Goal: Task Accomplishment & Management: Manage account settings

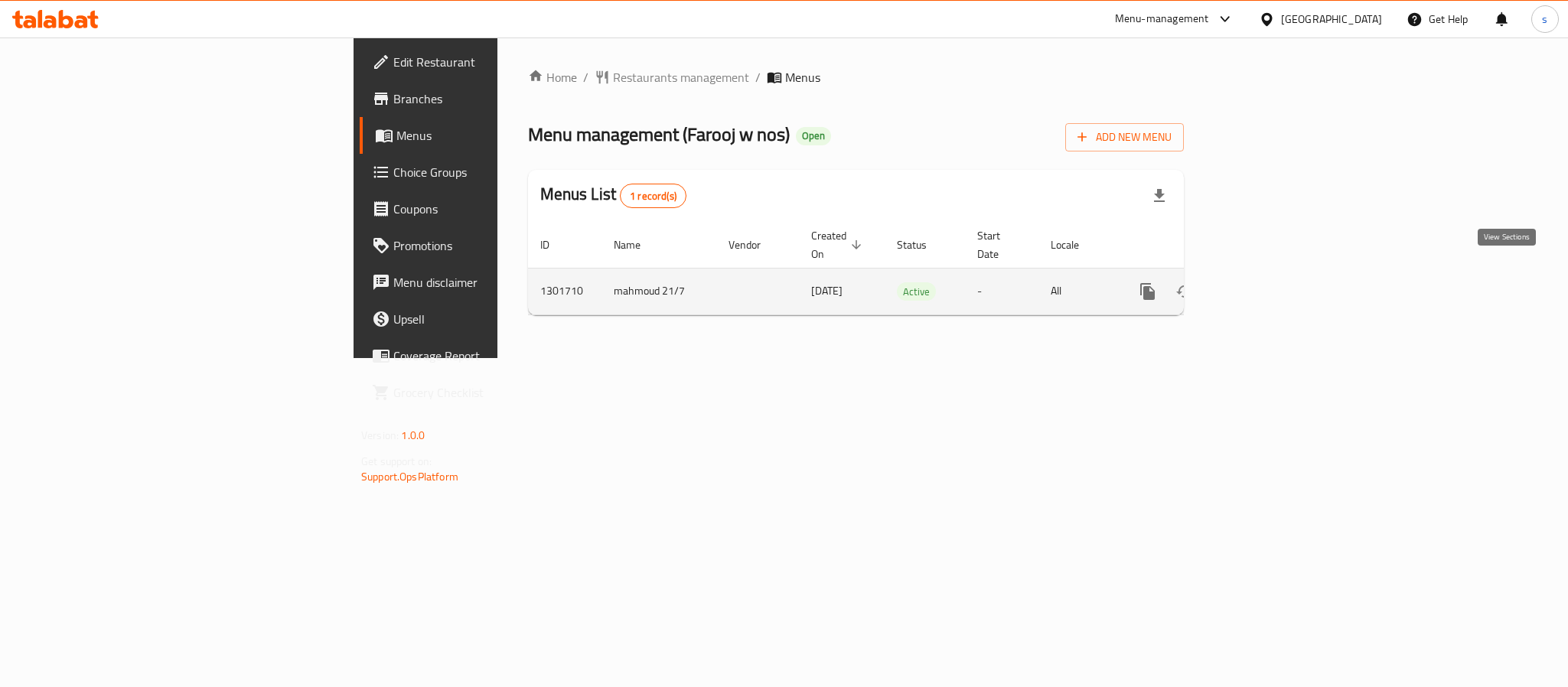
click at [1265, 285] on icon "enhanced table" at bounding box center [1258, 291] width 14 height 14
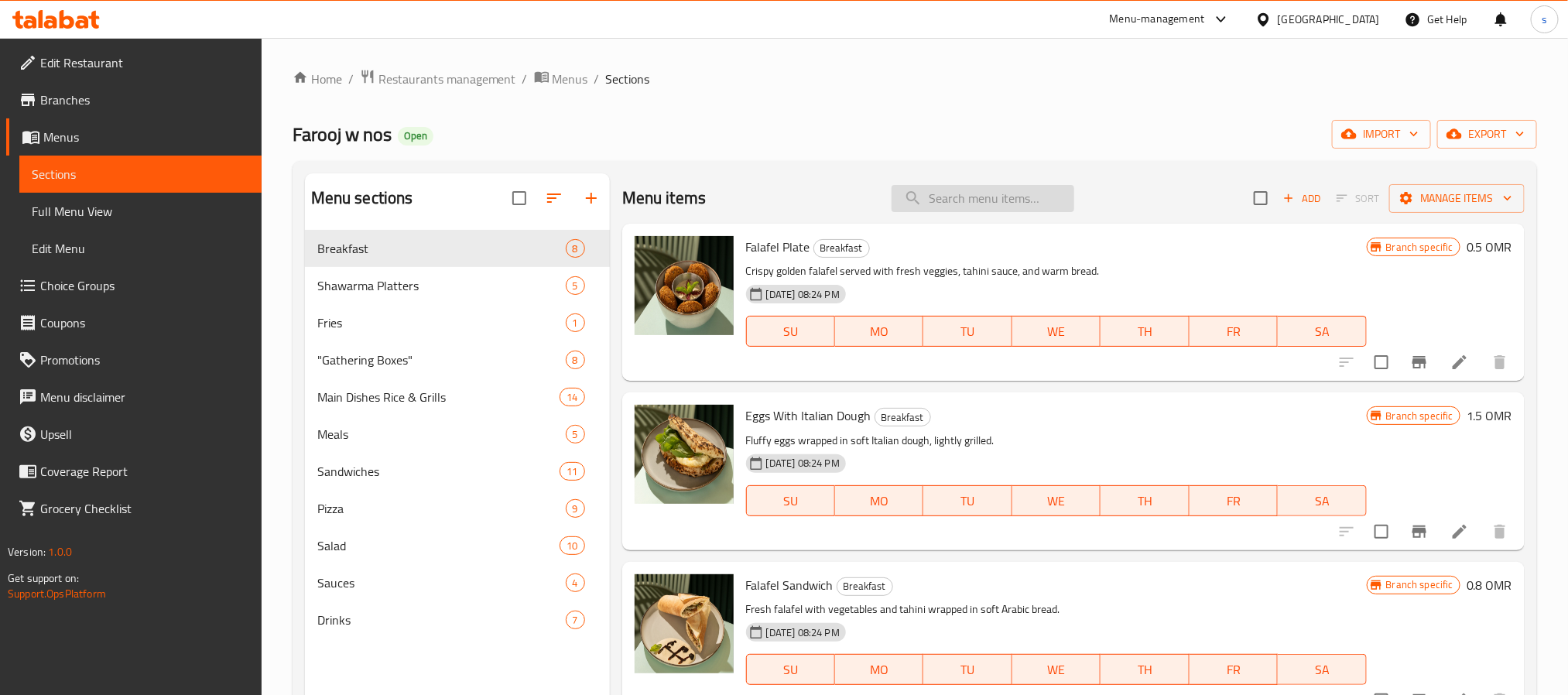
click at [1048, 186] on input "search" at bounding box center [983, 199] width 183 height 27
paste input "Large Mixed Shawarma Plate"
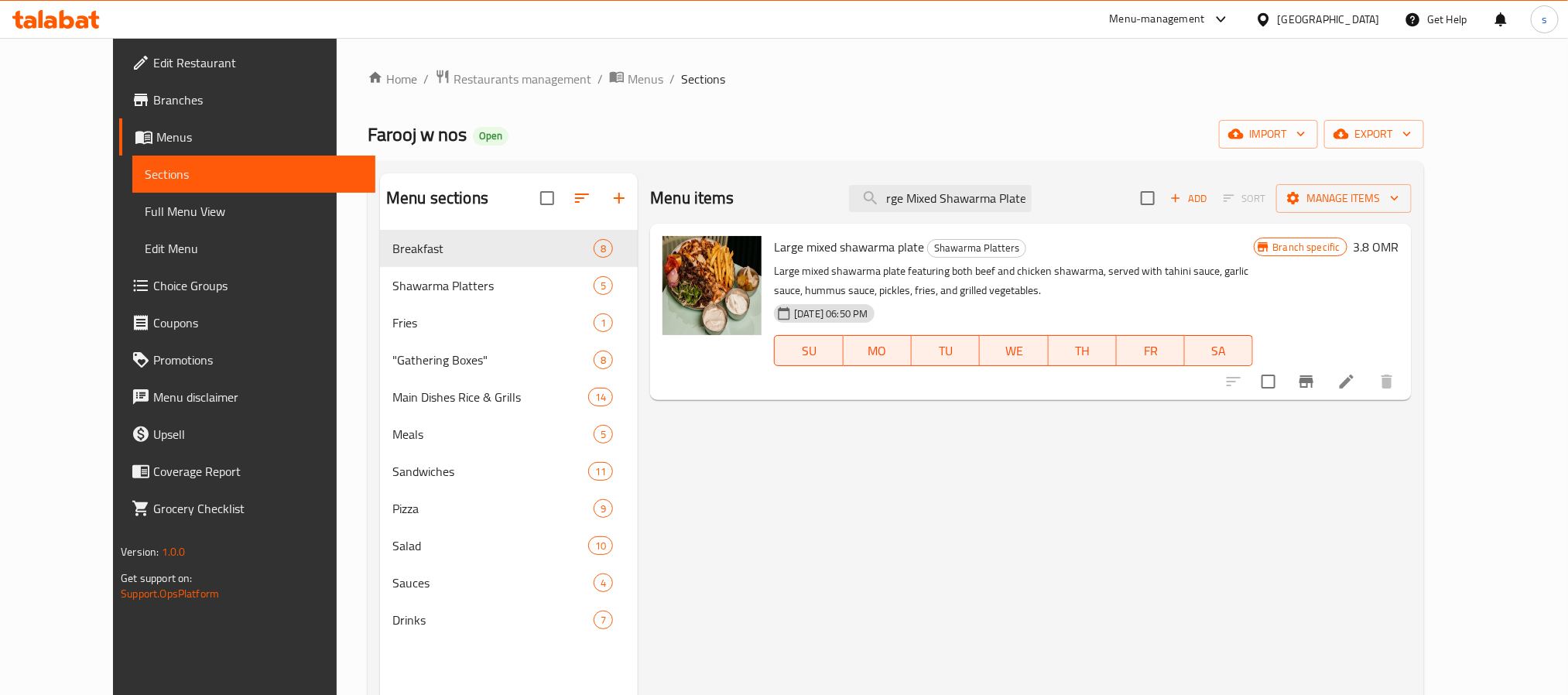
type input "Large Mixed Shawarma Plate"
click at [1287, 553] on div "Menu items Large Mixed Shawarma Plate Add Sort Manage items Large mixed shawarm…" at bounding box center [1023, 521] width 773 height 695
click at [1355, 23] on div "[GEOGRAPHIC_DATA]" at bounding box center [1329, 19] width 102 height 17
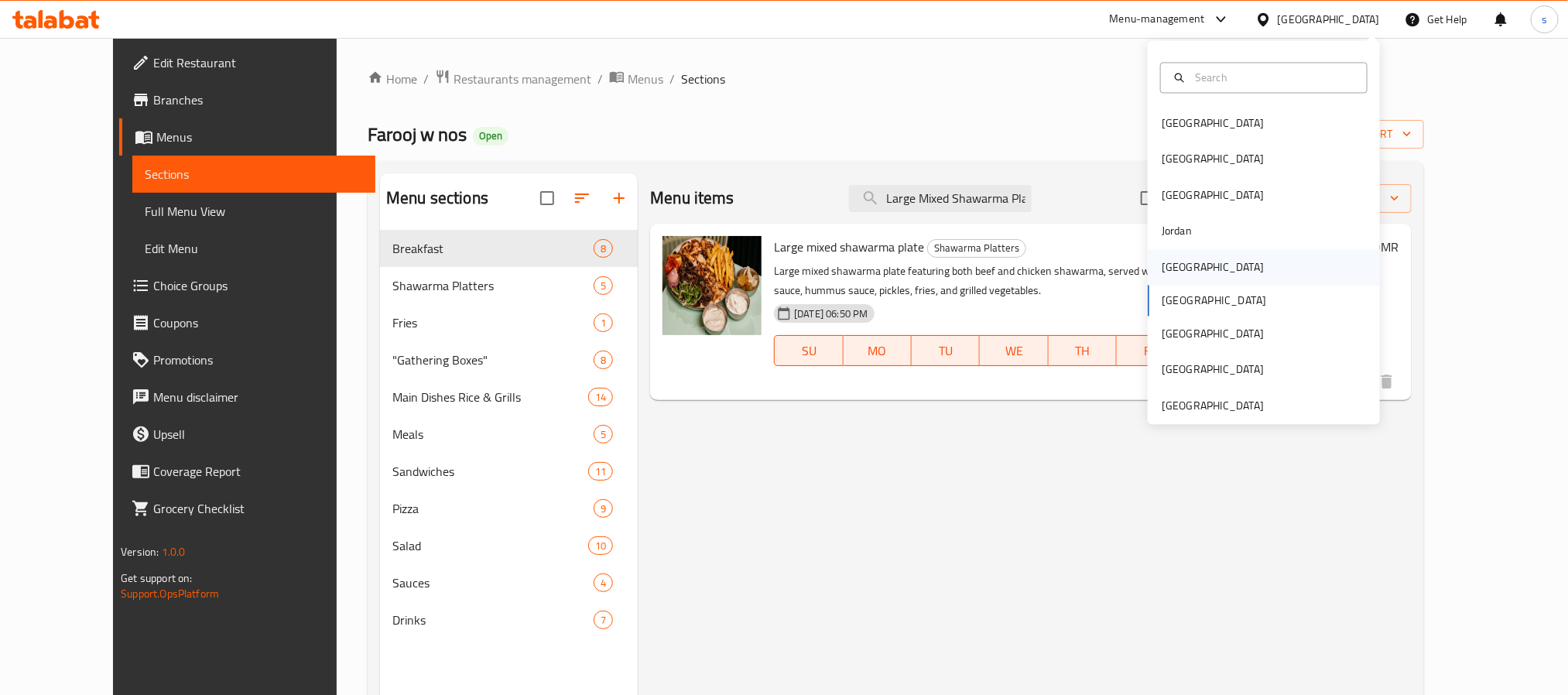
click at [1162, 263] on div "[GEOGRAPHIC_DATA]" at bounding box center [1213, 267] width 102 height 17
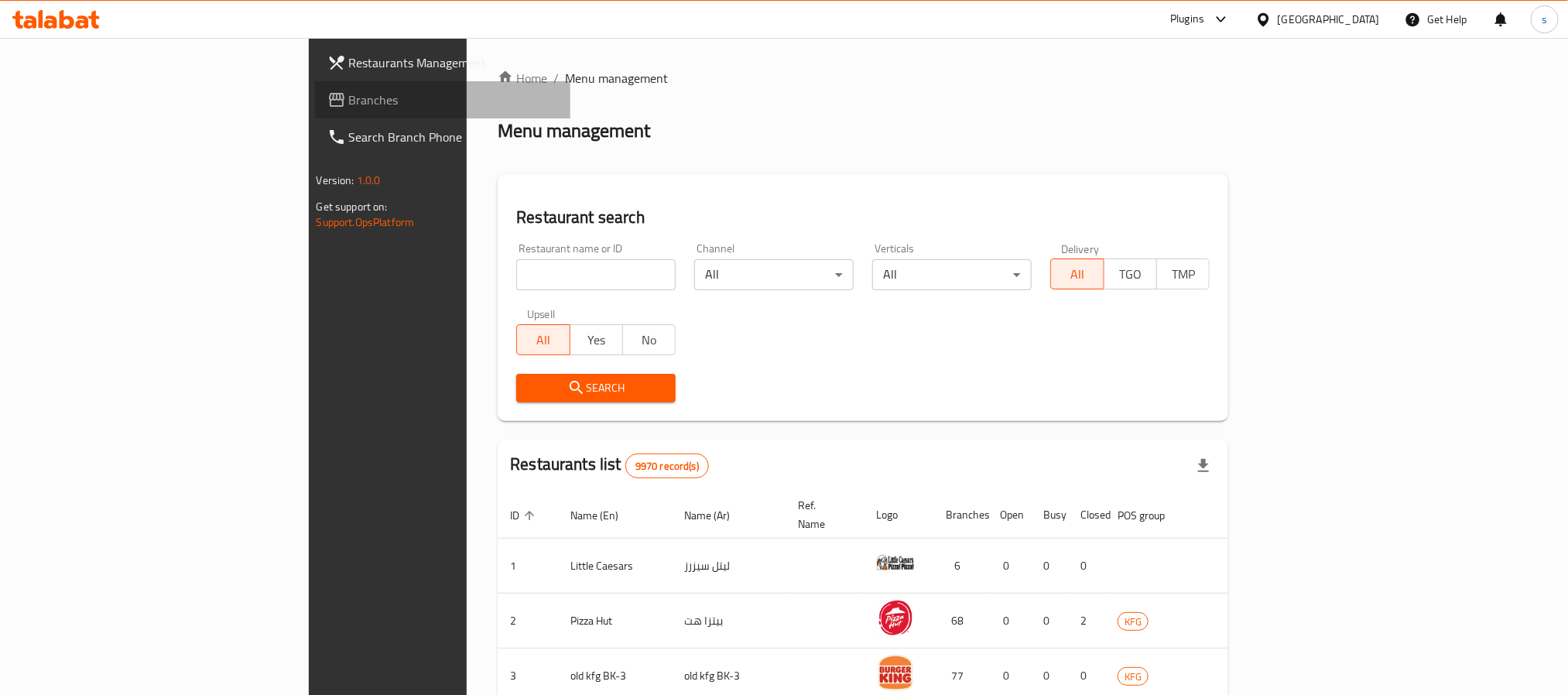
click at [349, 96] on span "Branches" at bounding box center [453, 100] width 209 height 18
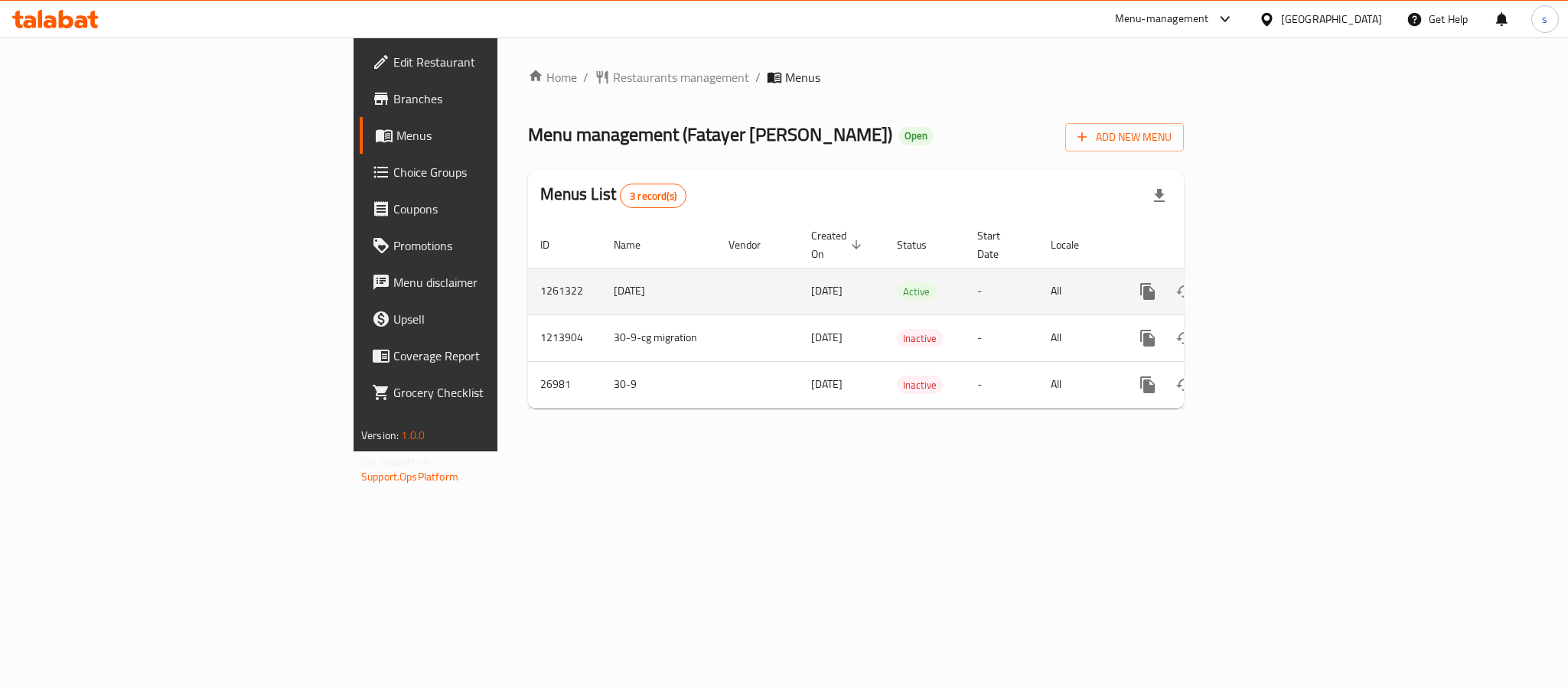
click at [1267, 282] on icon "enhanced table" at bounding box center [1258, 291] width 18 height 18
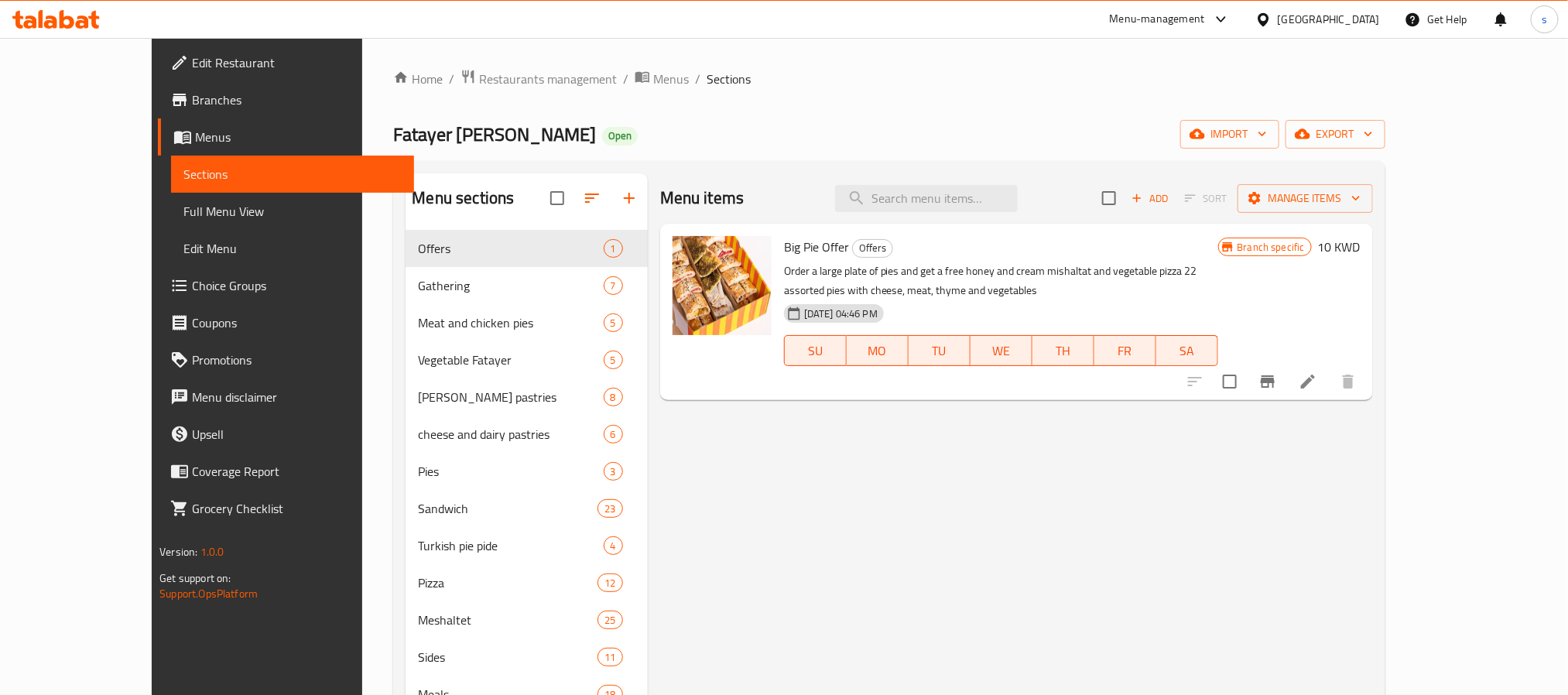
click at [980, 214] on div "Menu items Add Sort Manage items" at bounding box center [1016, 199] width 712 height 50
click at [987, 207] on input "search" at bounding box center [926, 199] width 183 height 27
paste input "Mini Beda"
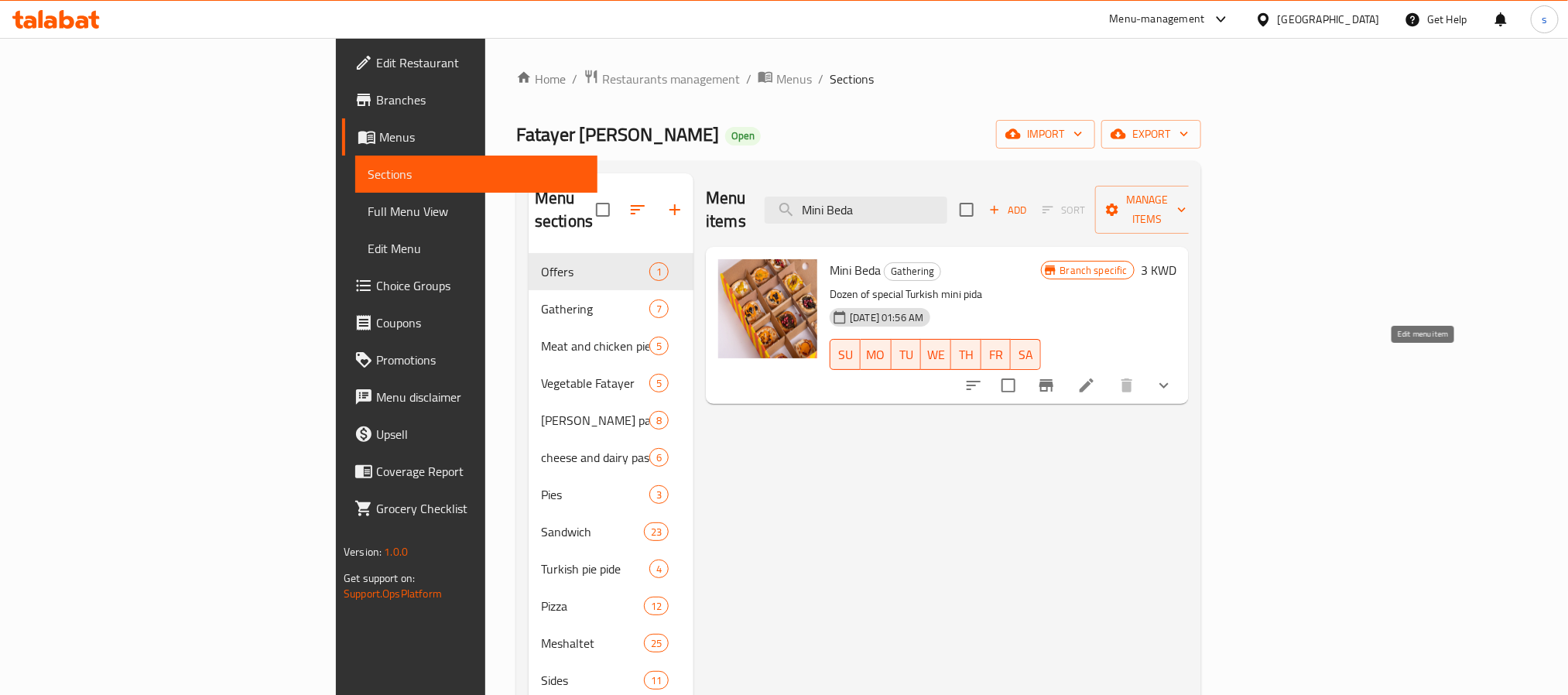
type input "Mini Beda"
click at [1093, 379] on icon at bounding box center [1086, 385] width 14 height 14
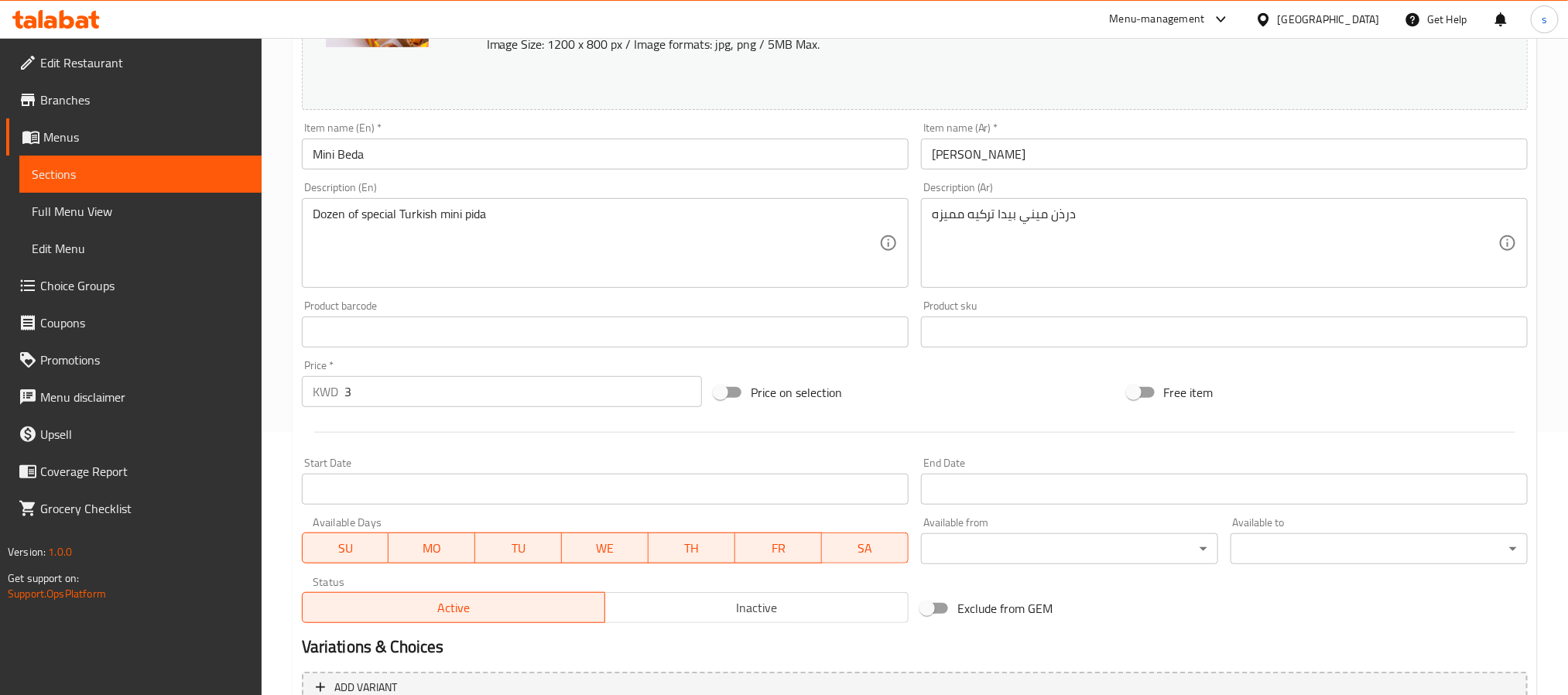
scroll to position [446, 0]
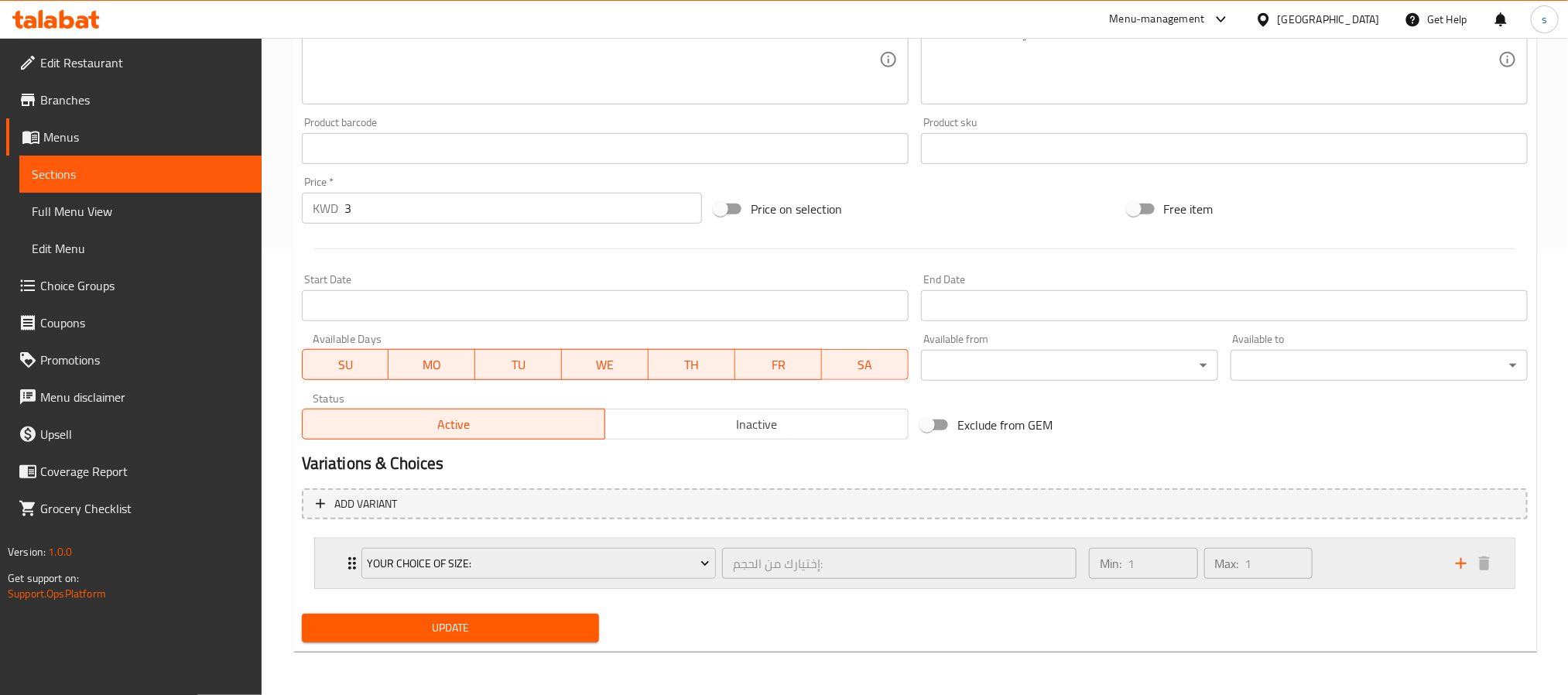
click at [353, 557] on div "Your Choice Of Size: إختيارك من الحجم: ​" at bounding box center [719, 563] width 734 height 49
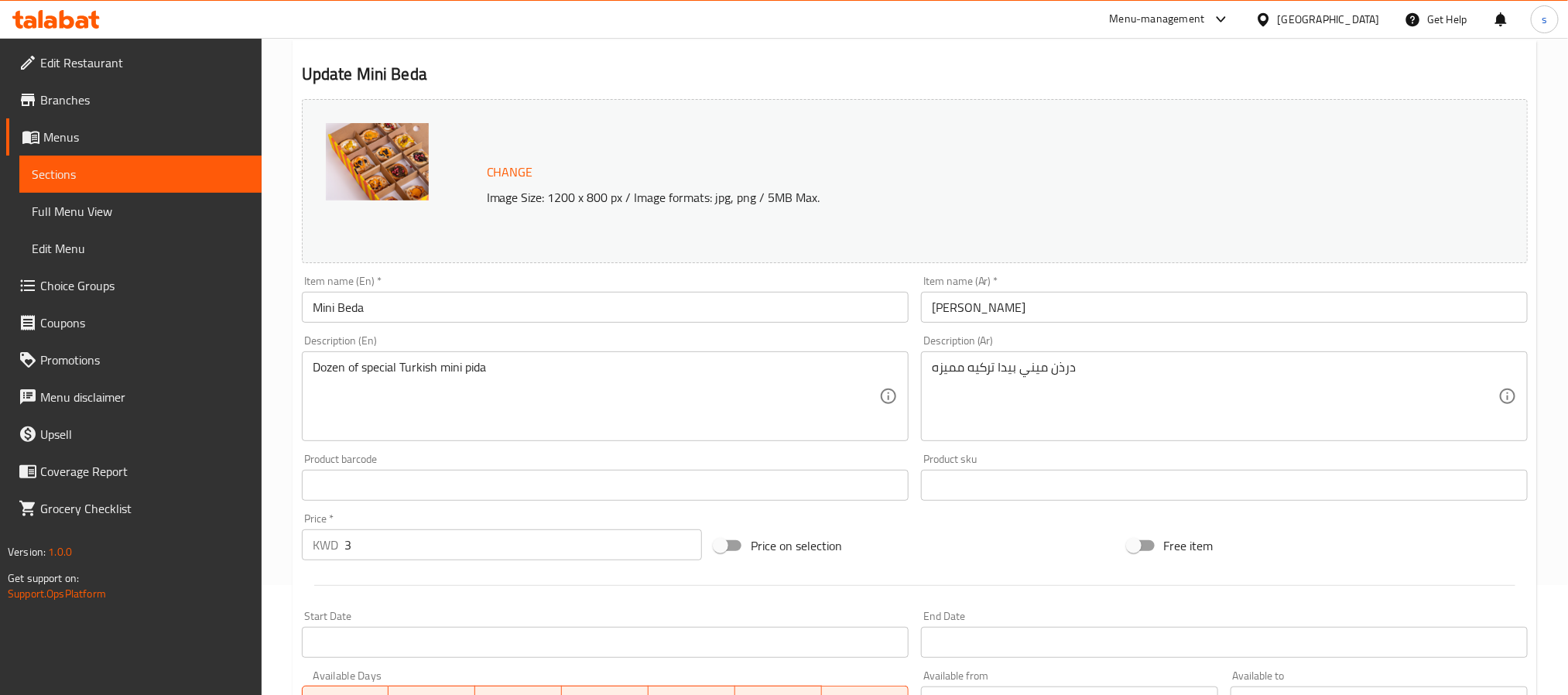
scroll to position [0, 0]
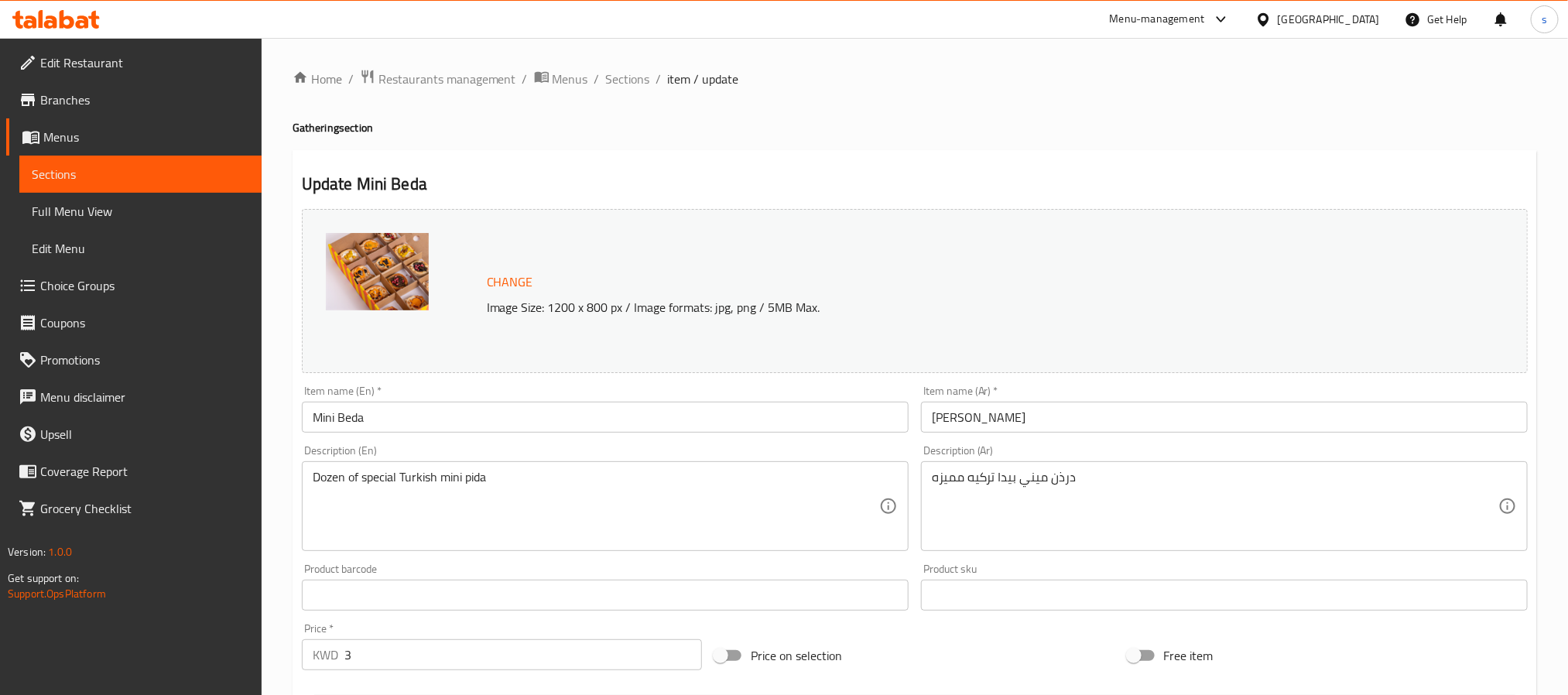
click at [1360, 332] on div "Change Image Size: 1200 x 800 px / Image formats: jpg, png / 5MB Max." at bounding box center [915, 290] width 1226 height 164
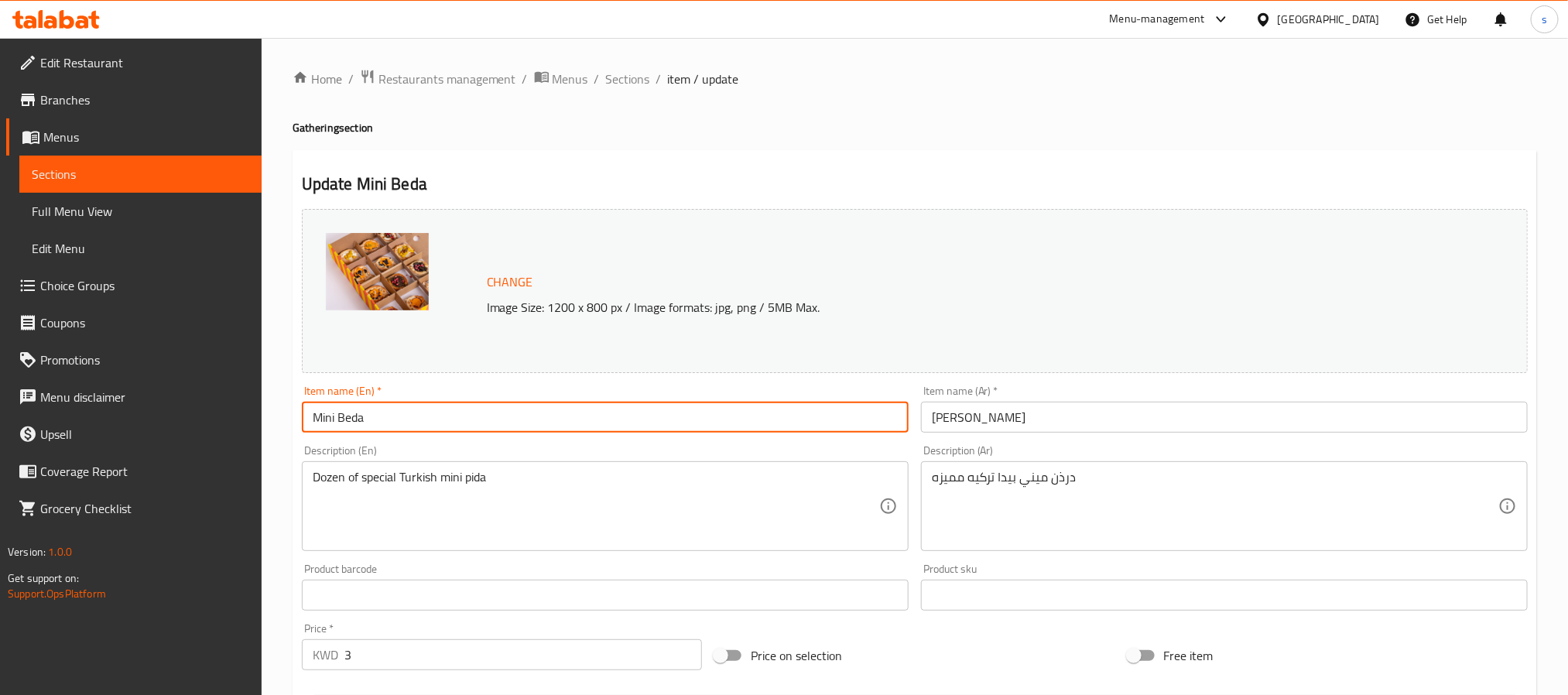
drag, startPoint x: 362, startPoint y: 423, endPoint x: 239, endPoint y: 411, distance: 123.6
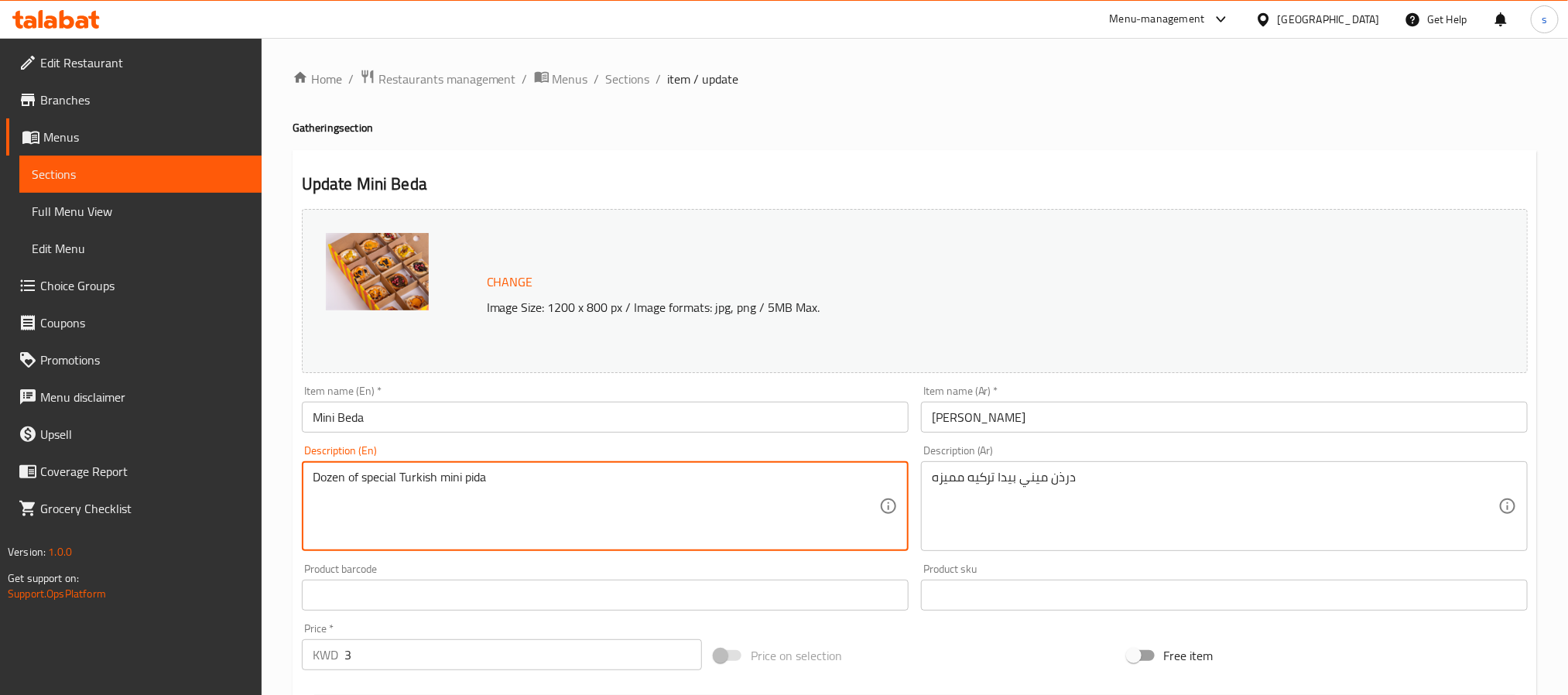
click at [441, 484] on textarea "Dozen of special Turkish mini pida" at bounding box center [596, 506] width 566 height 73
click at [385, 481] on textarea "Dozen of special Turkish mini pida" at bounding box center [596, 506] width 566 height 73
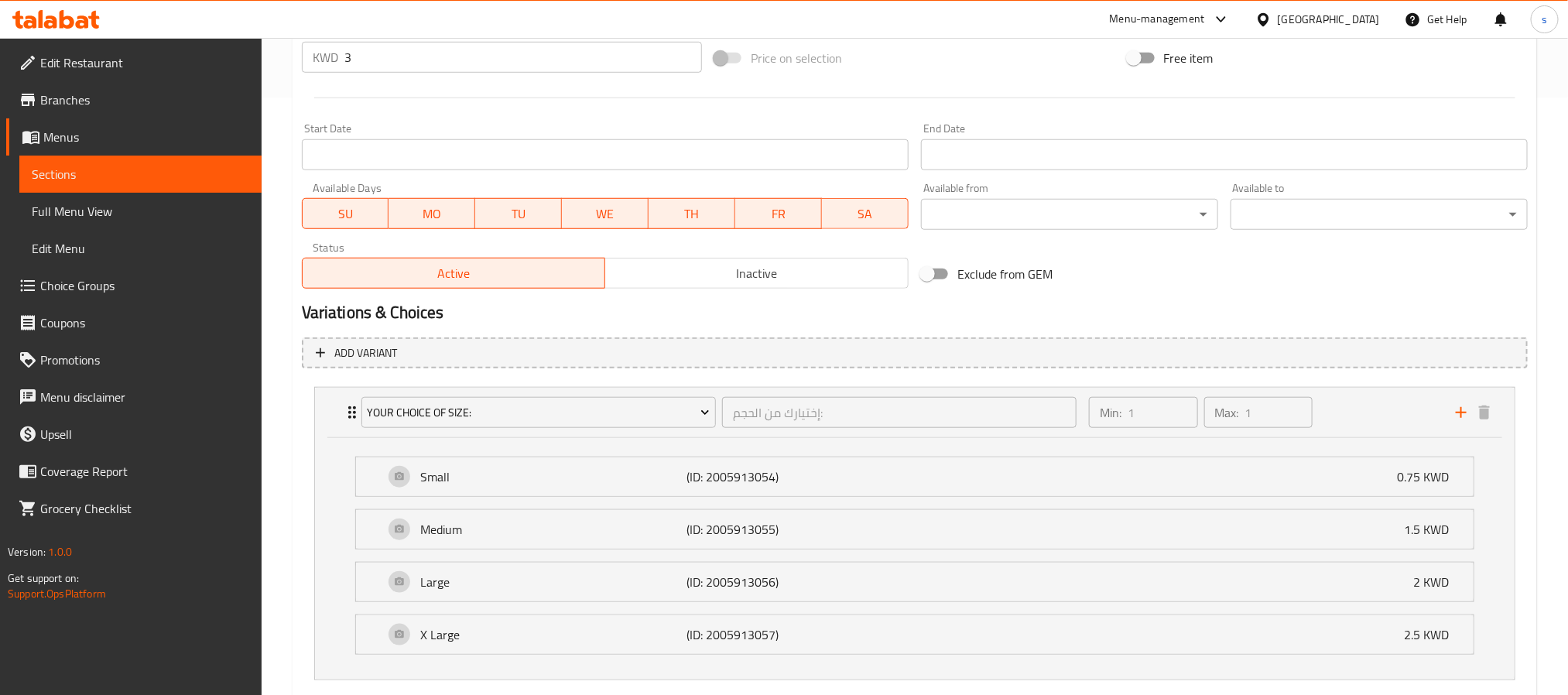
scroll to position [692, 0]
